Goal: Transaction & Acquisition: Subscribe to service/newsletter

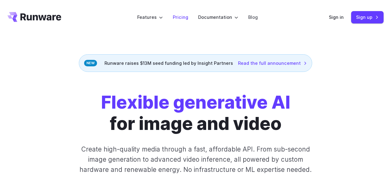
click at [187, 17] on link "Pricing" at bounding box center [180, 17] width 15 height 7
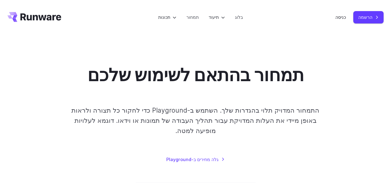
scroll to position [62, 0]
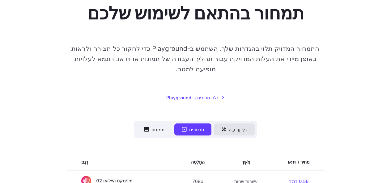
click at [228, 124] on button "כְּלֵי עֲבוֹדָה" at bounding box center [234, 130] width 41 height 12
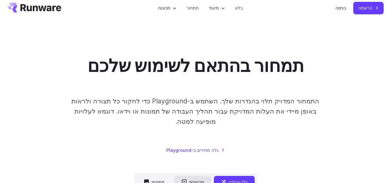
scroll to position [0, 0]
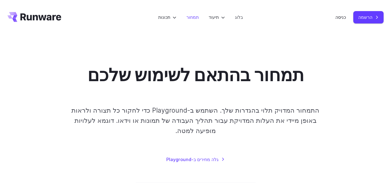
click at [199, 16] on font "תמחור" at bounding box center [193, 17] width 12 height 5
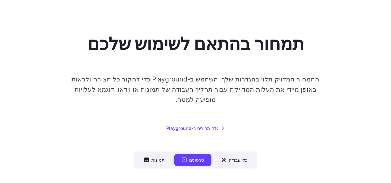
scroll to position [31, 0]
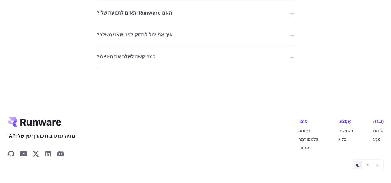
scroll to position [1285, 0]
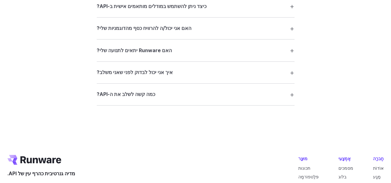
click at [311, 183] on font "תמחור" at bounding box center [305, 185] width 12 height 5
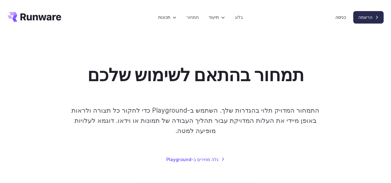
click at [366, 22] on link "הרשמה" at bounding box center [369, 17] width 30 height 12
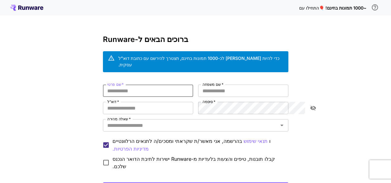
click at [171, 86] on input "שם פרטי   *" at bounding box center [148, 91] width 90 height 12
type input "*"
type input "****"
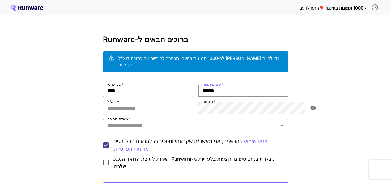
type input "******"
type input "*"
type input "**********"
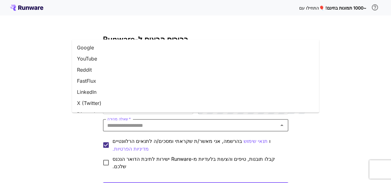
click at [105, 121] on input "שאלה מהירה   *" at bounding box center [191, 125] width 172 height 9
click at [111, 57] on li "יוטיוב" at bounding box center [196, 58] width 248 height 11
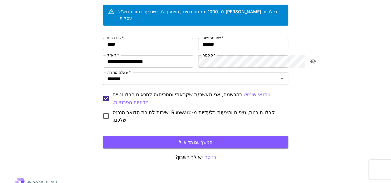
scroll to position [47, 0]
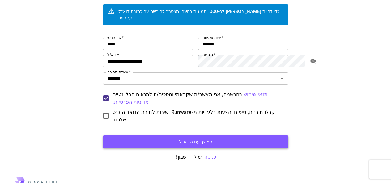
click at [124, 136] on button "המשך עם הדוא"ל" at bounding box center [196, 142] width 186 height 13
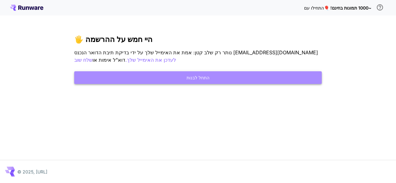
click at [200, 72] on button "התחל לבנות" at bounding box center [198, 77] width 248 height 13
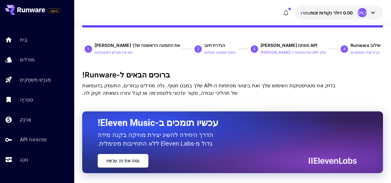
scroll to position [62, 0]
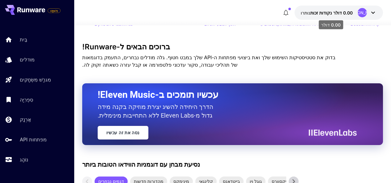
click at [332, 15] on font "0.00 דולר נקודות זכות" at bounding box center [332, 12] width 42 height 5
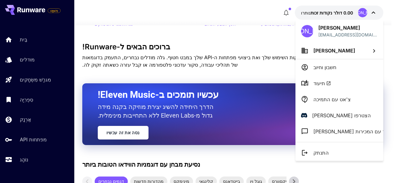
click at [332, 15] on div at bounding box center [198, 91] width 396 height 183
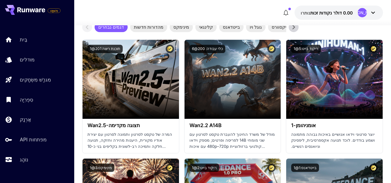
scroll to position [309, 0]
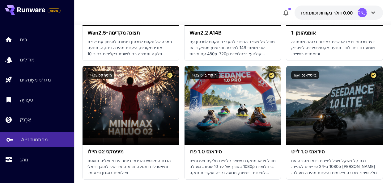
click at [30, 143] on font "מפתחות API" at bounding box center [34, 140] width 27 height 6
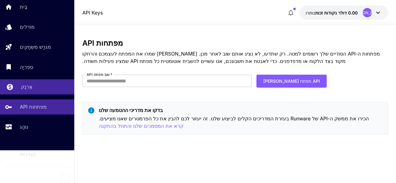
scroll to position [3, 0]
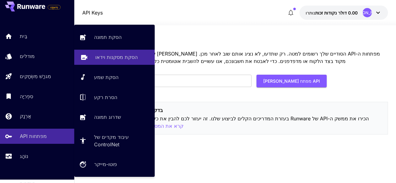
click at [125, 57] on font "הסקת מסקנות וידאו" at bounding box center [116, 57] width 42 height 6
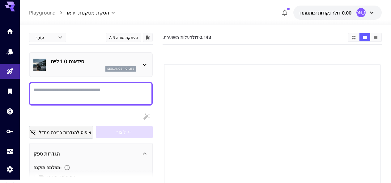
click at [148, 69] on div "סידאנס 1.0 לייט seedance_1_0_lite" at bounding box center [90, 64] width 115 height 19
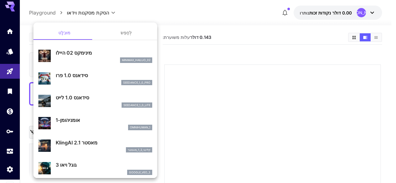
click at [51, 168] on div "גוגל ויאו 3 google_veo_3" at bounding box center [95, 168] width 114 height 19
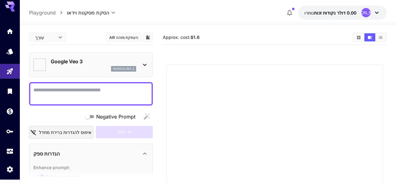
type input "**********"
type input "****"
type input "***"
type input "*"
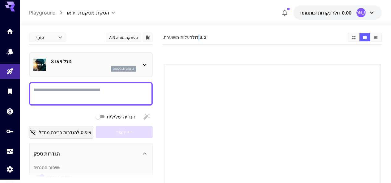
drag, startPoint x: 196, startPoint y: 36, endPoint x: 227, endPoint y: 44, distance: 32.9
click at [227, 44] on div "עלות משוערת: 3.2 דולר" at bounding box center [272, 37] width 219 height 15
click at [190, 37] on font "3.2 דולר" at bounding box center [198, 37] width 17 height 5
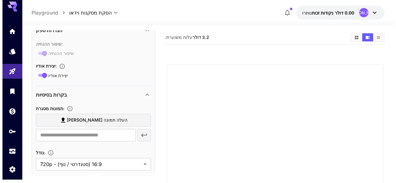
scroll to position [155, 0]
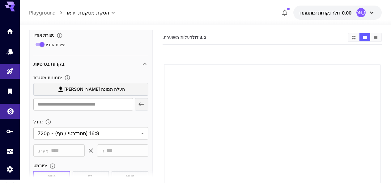
click at [10, 114] on icon "אַרְנָק" at bounding box center [10, 109] width 7 height 7
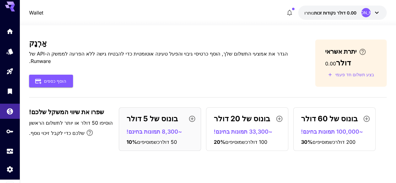
click at [239, 123] on p "בונוס של 20 דולר" at bounding box center [242, 119] width 56 height 11
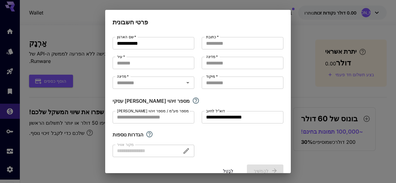
click at [85, 105] on div "**********" at bounding box center [198, 91] width 396 height 183
click at [84, 156] on div "**********" at bounding box center [198, 91] width 396 height 183
click at [223, 170] on font "לְבַטֵל" at bounding box center [228, 171] width 10 height 5
